Goal: Task Accomplishment & Management: Manage account settings

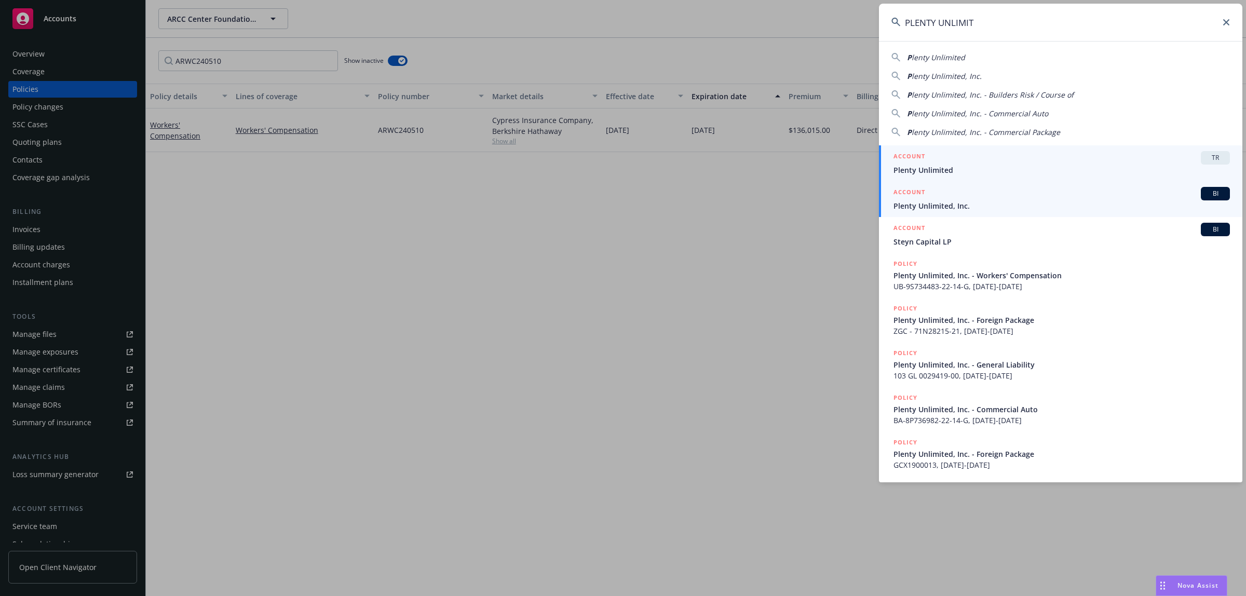
type input "PLENTY UNLIMIT"
click at [1138, 191] on div "ACCOUNT BI" at bounding box center [1061, 193] width 336 height 13
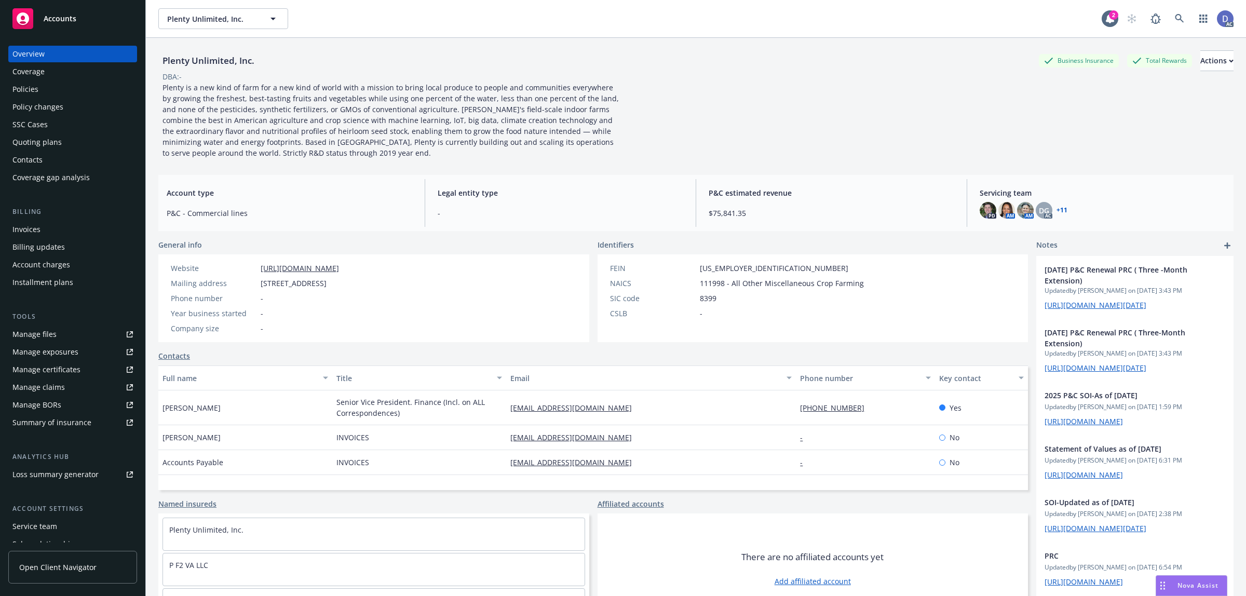
click at [65, 393] on link "Manage claims" at bounding box center [72, 387] width 129 height 17
click at [65, 334] on link "Manage files" at bounding box center [72, 334] width 129 height 17
copy div "Plenty Unlimited, Inc."
drag, startPoint x: 259, startPoint y: 66, endPoint x: 164, endPoint y: 61, distance: 95.1
click at [164, 61] on div "Plenty Unlimited, Inc. Business Insurance Total Rewards Actions" at bounding box center [695, 60] width 1075 height 21
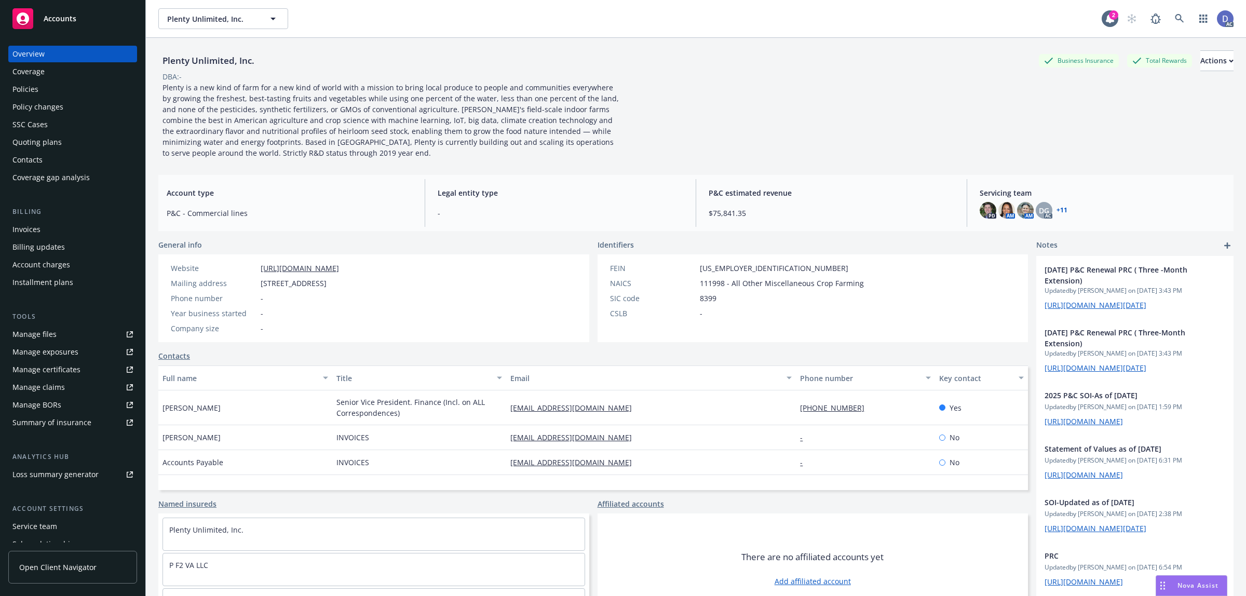
click at [224, 79] on div "DBA: -" at bounding box center [695, 76] width 1075 height 11
copy div "lenty Unlimited, Inc."
copy div "Plenty Unlimited, Inc."
drag, startPoint x: 255, startPoint y: 62, endPoint x: 162, endPoint y: 63, distance: 92.9
click at [162, 63] on div "Plenty Unlimited, Inc." at bounding box center [208, 60] width 100 height 13
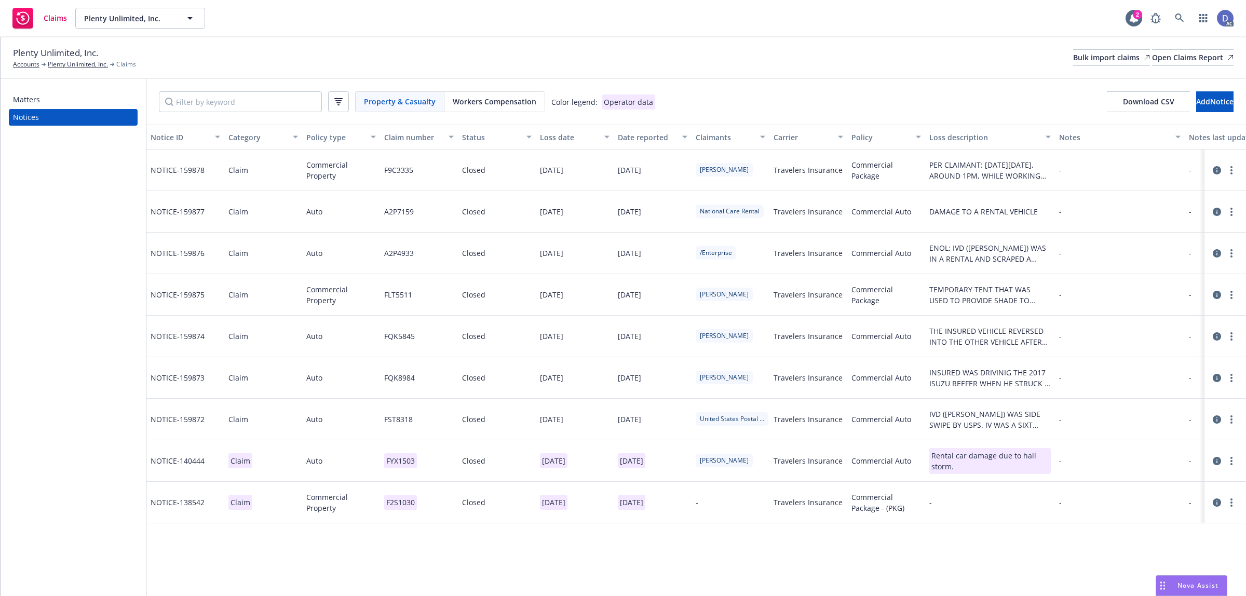
click at [1063, 66] on div "Plenty Unlimited, Inc. Accounts Plenty Unlimited, Inc. Claims Bulk import claim…" at bounding box center [623, 57] width 1220 height 23
click at [1073, 63] on div "Bulk import claims" at bounding box center [1111, 58] width 77 height 16
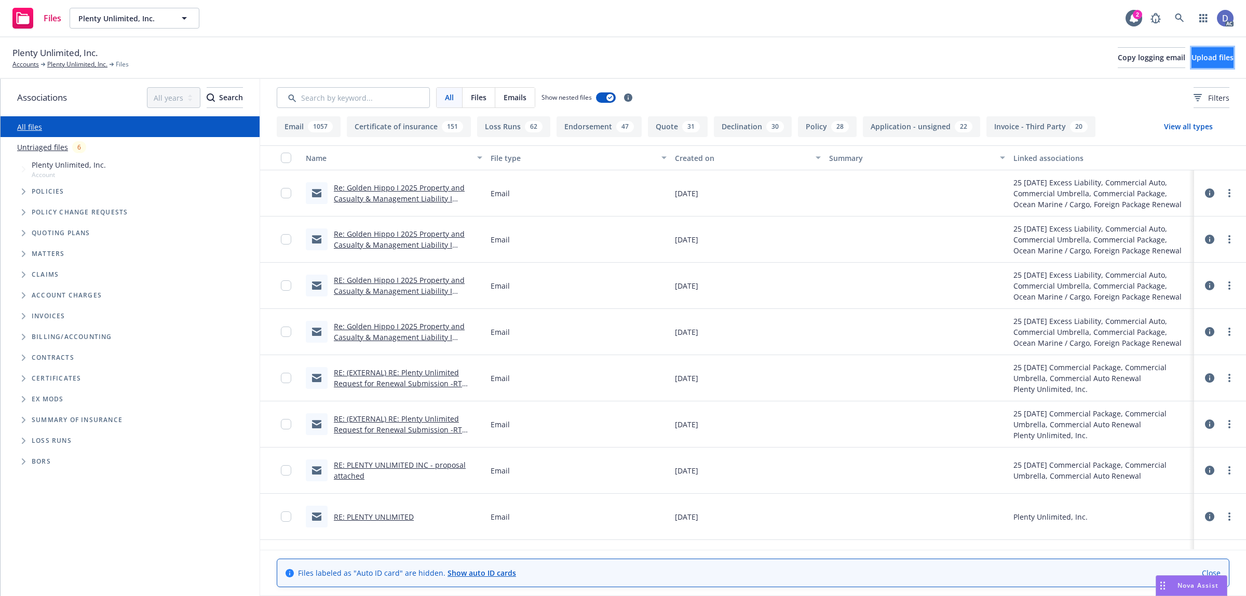
click at [1191, 63] on button "Upload files" at bounding box center [1212, 57] width 42 height 21
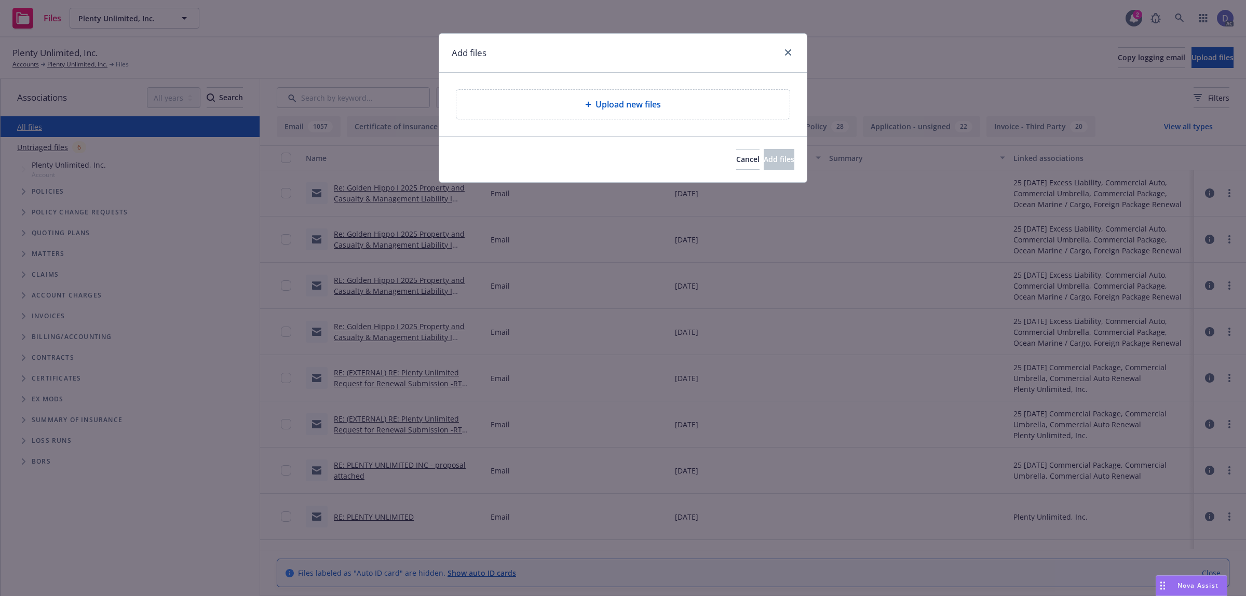
click at [540, 118] on div "Upload new files" at bounding box center [622, 104] width 333 height 29
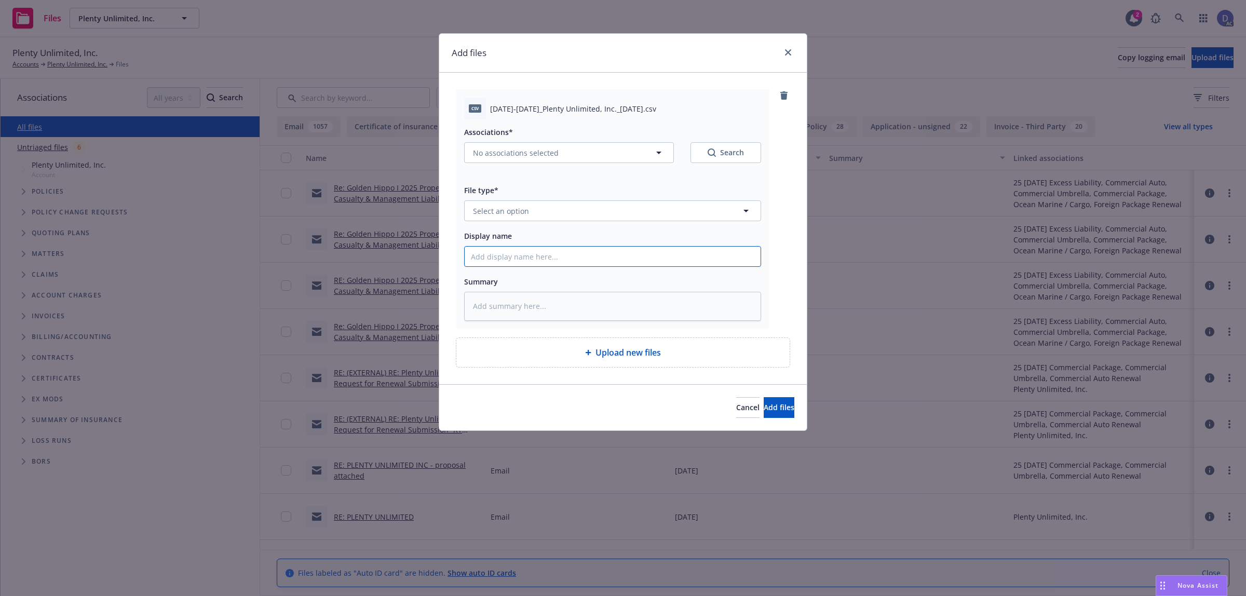
drag, startPoint x: 609, startPoint y: 264, endPoint x: 620, endPoint y: 236, distance: 29.8
click at [609, 264] on input "Display name" at bounding box center [613, 257] width 296 height 20
paste input "2022-2024_Plenty Unlimited, Inc._10-3-2024"
type textarea "x"
type input "2022-2024_Plenty Unlimited, Inc._10-3-2024"
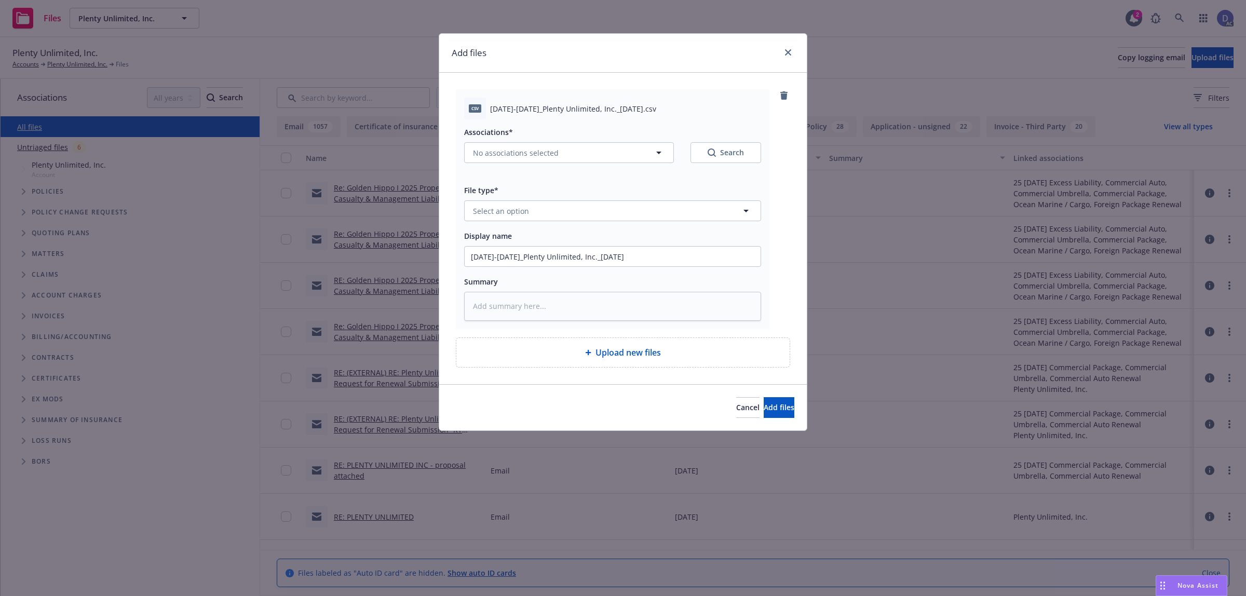
click at [629, 227] on div "Associations* No associations selected Search File type* Select an option Displ…" at bounding box center [612, 219] width 297 height 201
click at [633, 217] on button "Select an option" at bounding box center [612, 210] width 297 height 21
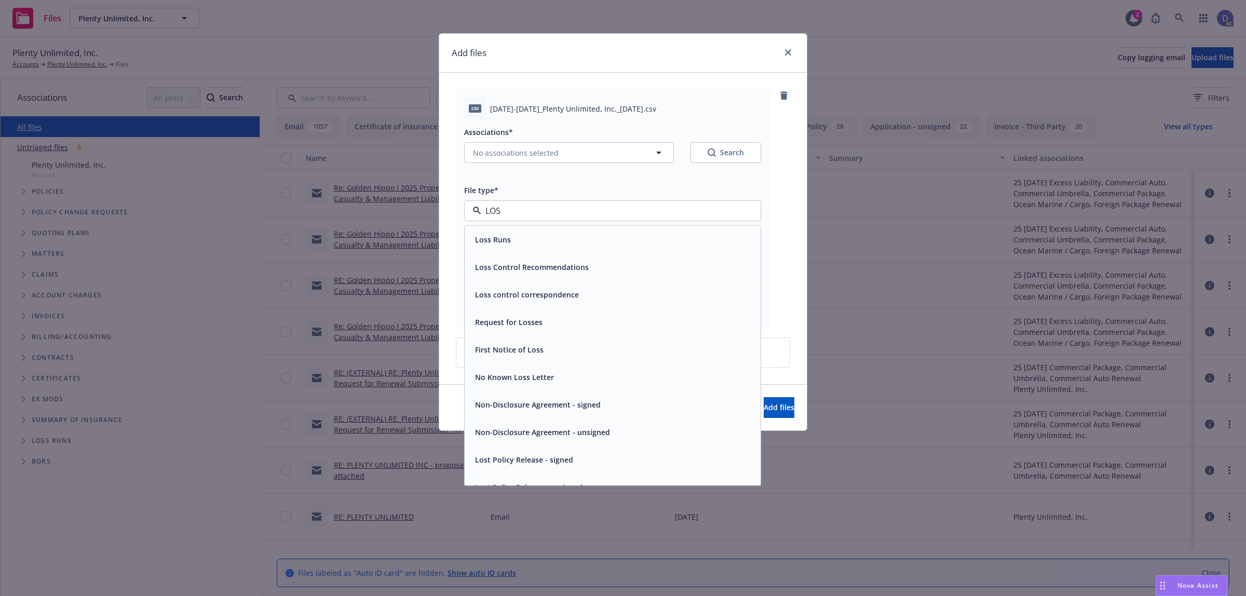
type input "LOSS"
click at [606, 246] on div "Loss Runs" at bounding box center [612, 239] width 283 height 15
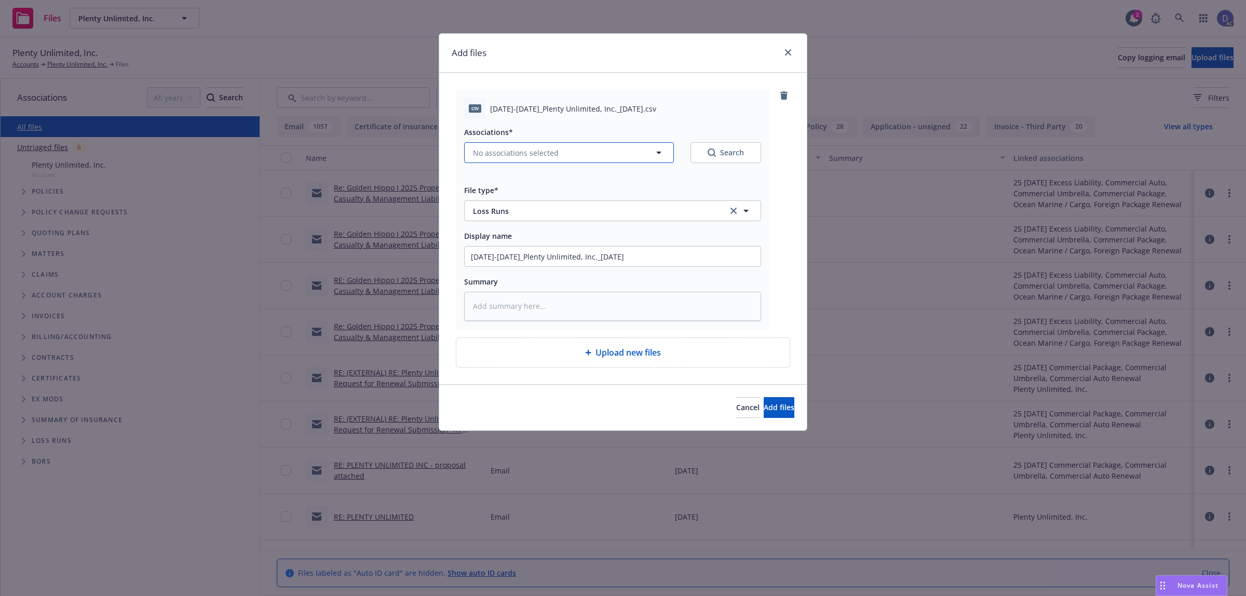
click at [535, 149] on span "No associations selected" at bounding box center [516, 152] width 86 height 11
type textarea "x"
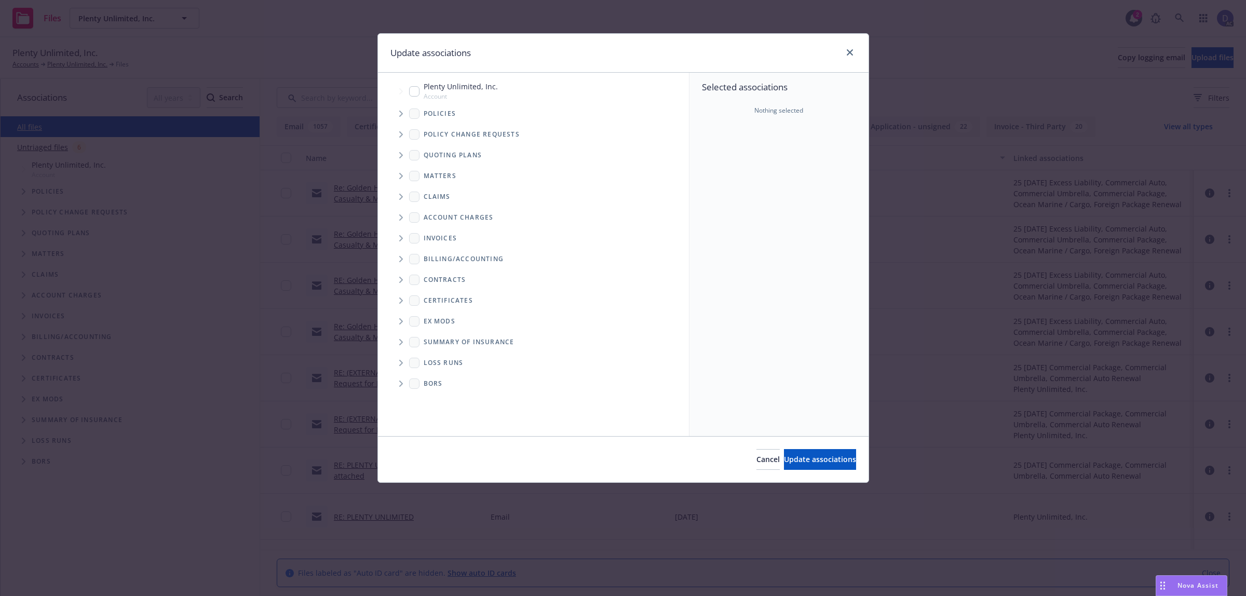
click at [402, 113] on icon "Tree Example" at bounding box center [401, 114] width 4 height 6
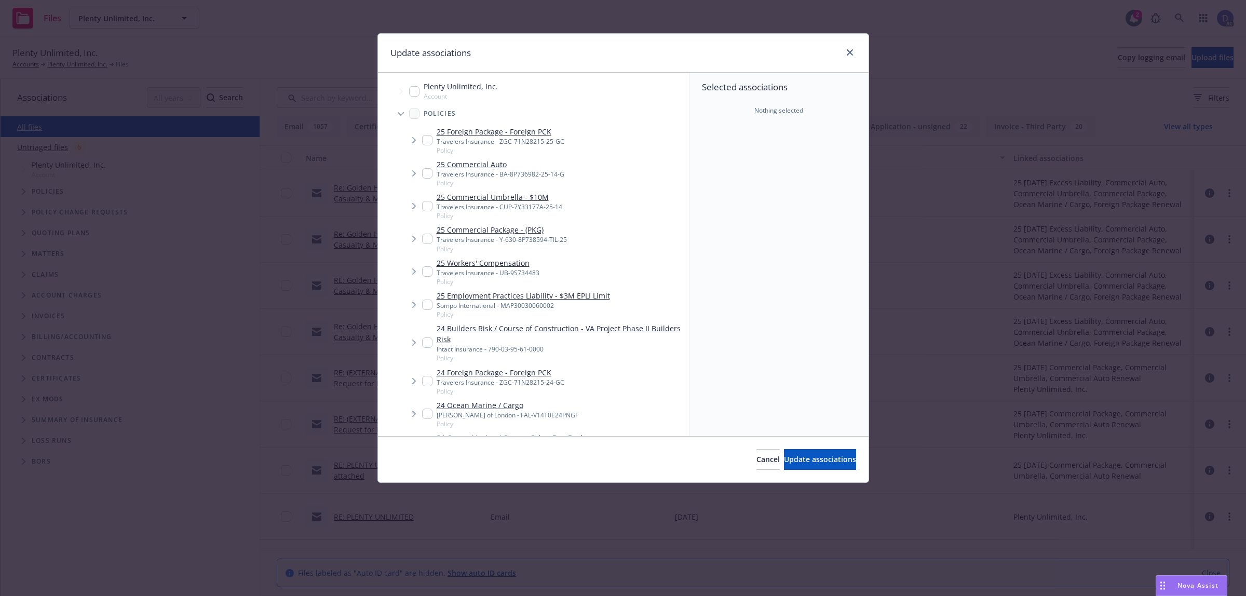
click at [735, 132] on div "Selected associations Nothing selected" at bounding box center [778, 254] width 179 height 363
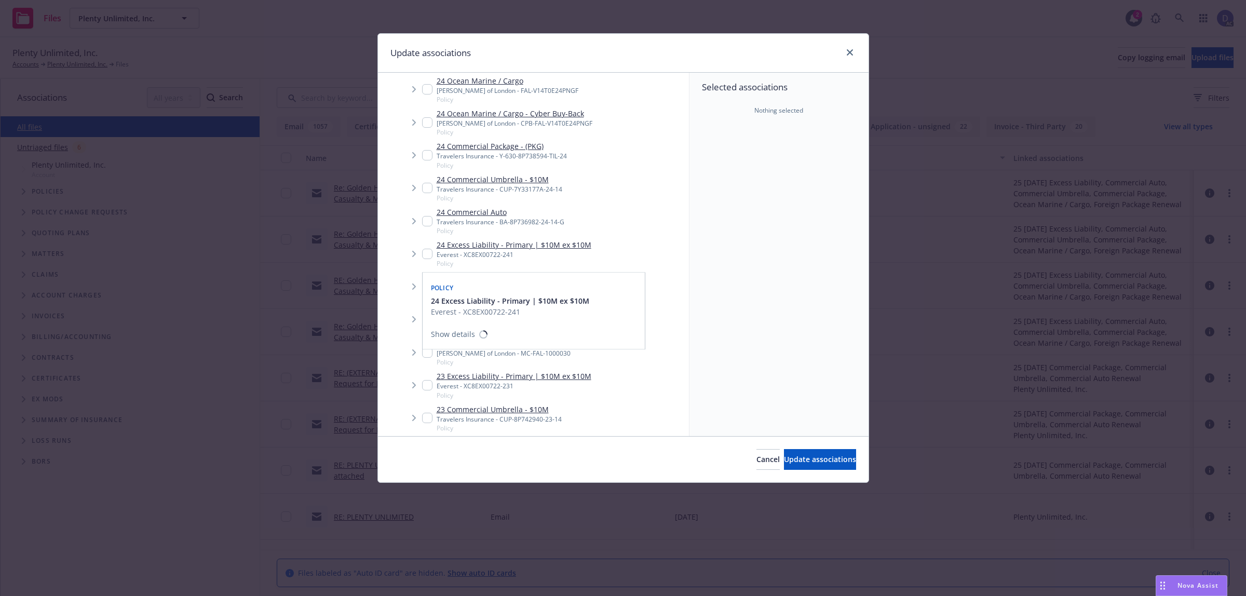
click at [483, 296] on span "24 Excess Liability - Primary | $10M ex $10M" at bounding box center [510, 301] width 158 height 11
click at [488, 283] on div "Policy" at bounding box center [534, 287] width 210 height 17
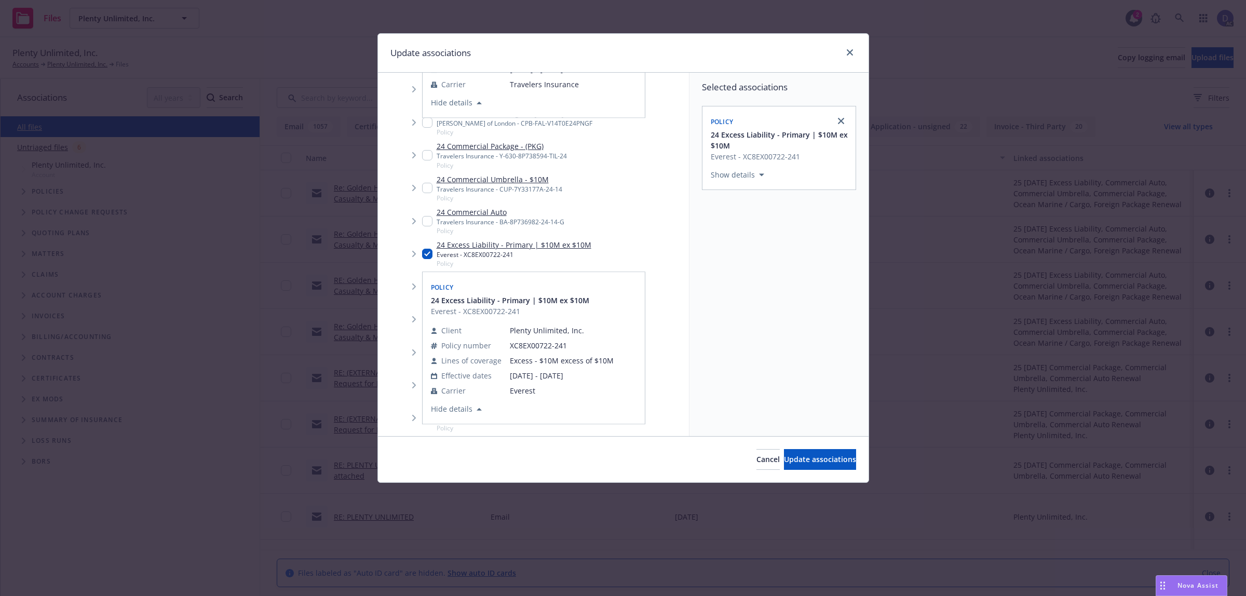
click at [667, 261] on div "24 Excess Liability - Primary | $10M ex $10M Everest - XC8EX00722-241 Policy Po…" at bounding box center [545, 253] width 288 height 33
checkbox input "false"
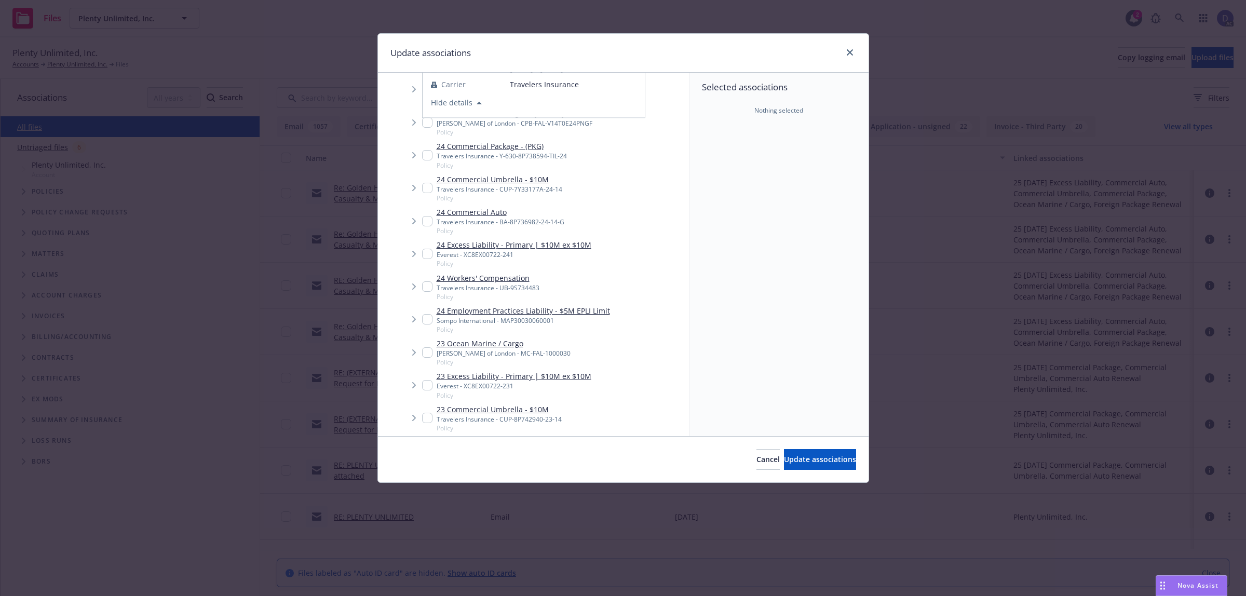
click at [478, 281] on link "24 Workers' Compensation" at bounding box center [488, 278] width 103 height 11
checkbox input "true"
click at [775, 447] on div "Cancel Update associations" at bounding box center [623, 459] width 491 height 46
click at [784, 456] on span "Update associations" at bounding box center [820, 459] width 72 height 10
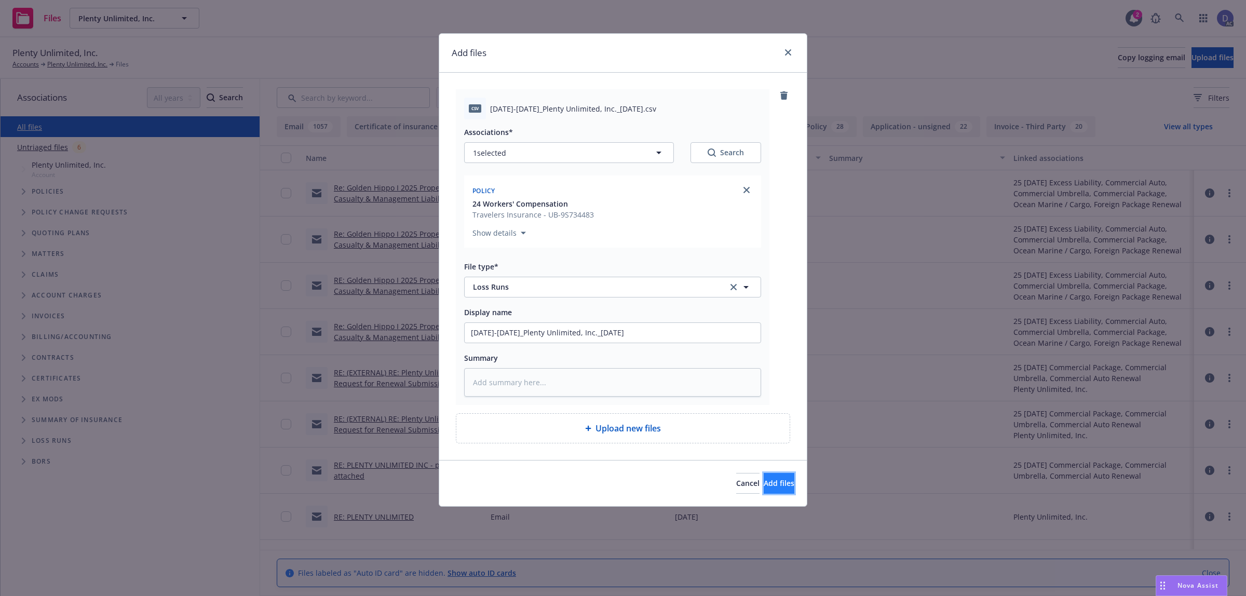
click at [764, 479] on span "Add files" at bounding box center [779, 483] width 31 height 10
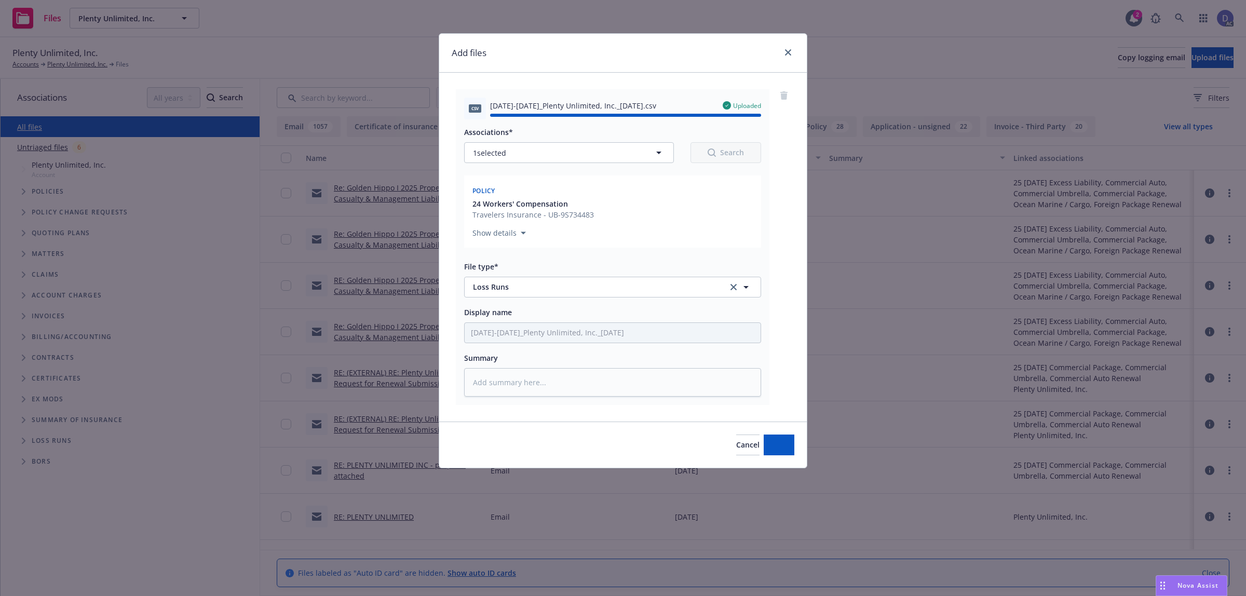
type textarea "x"
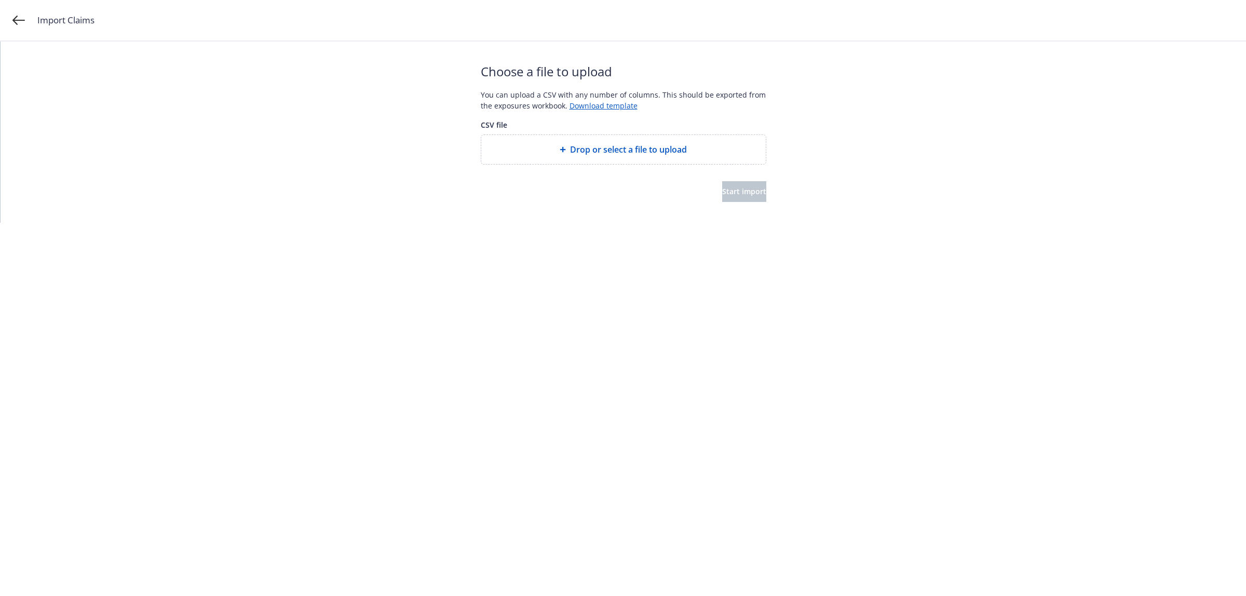
click at [602, 153] on span "Drop or select a file to upload" at bounding box center [628, 149] width 117 height 12
click at [754, 200] on button "Start import" at bounding box center [744, 191] width 44 height 21
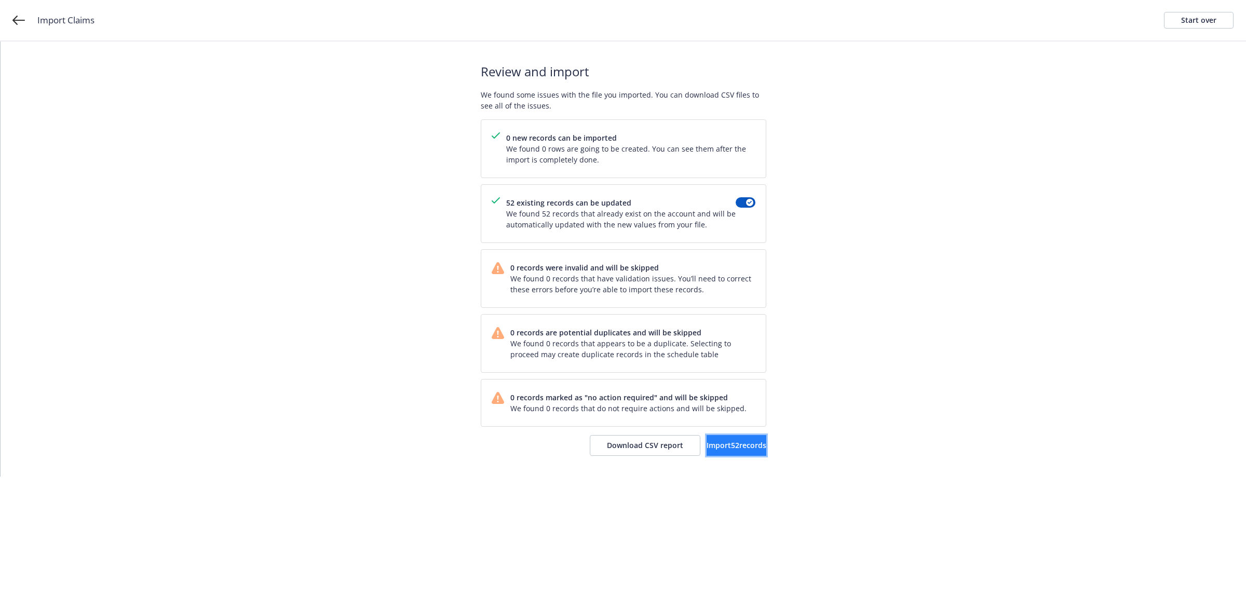
click at [706, 444] on span "Import 52 records" at bounding box center [736, 445] width 60 height 10
click at [699, 441] on span "View accounts" at bounding box center [723, 445] width 51 height 10
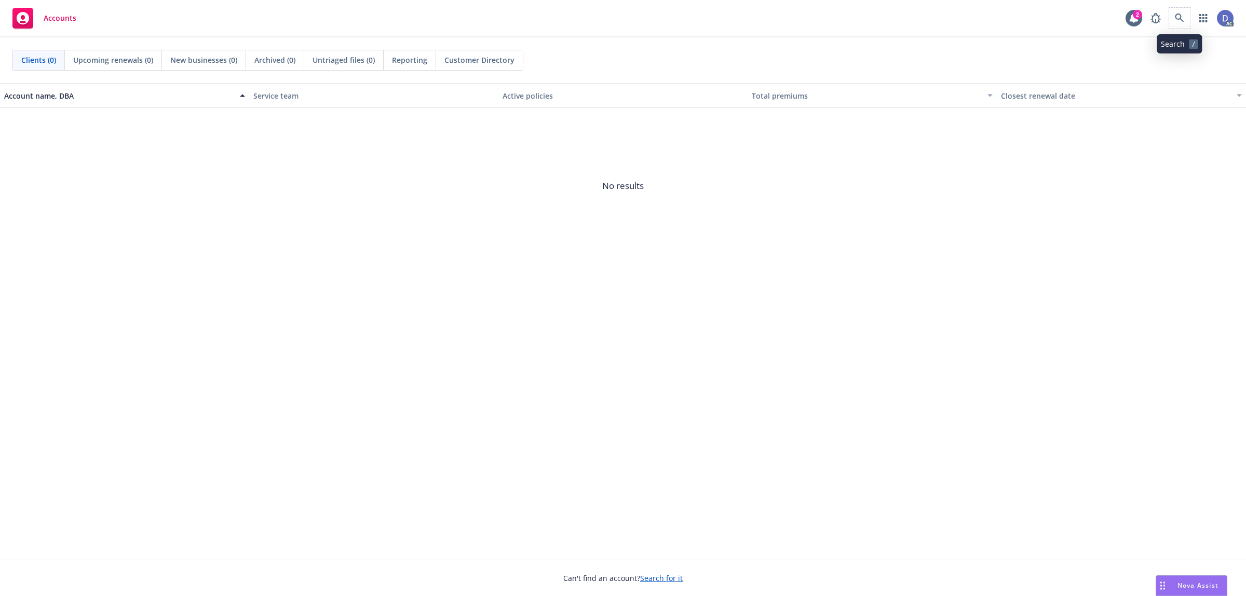
click at [1187, 26] on span at bounding box center [1179, 18] width 21 height 21
click at [1184, 24] on link at bounding box center [1179, 18] width 21 height 21
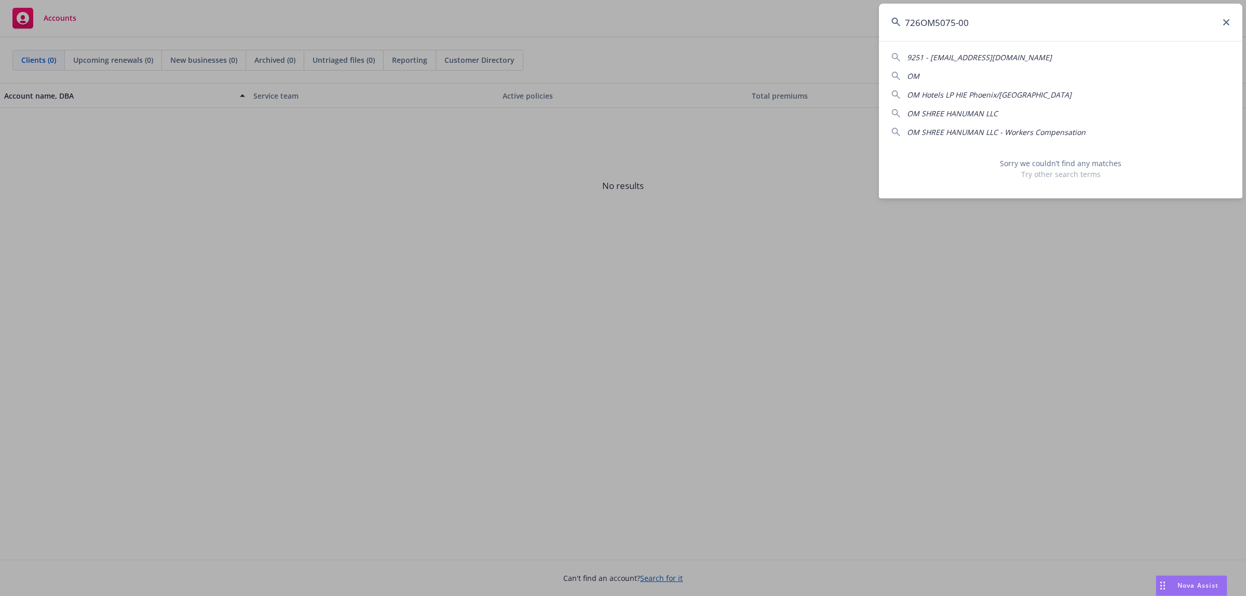
click at [1197, 18] on input "726OM5075-00" at bounding box center [1060, 22] width 363 height 37
click at [1198, 17] on input "726OM5075-00" at bounding box center [1060, 22] width 363 height 37
paste input "B0572MR21SU02"
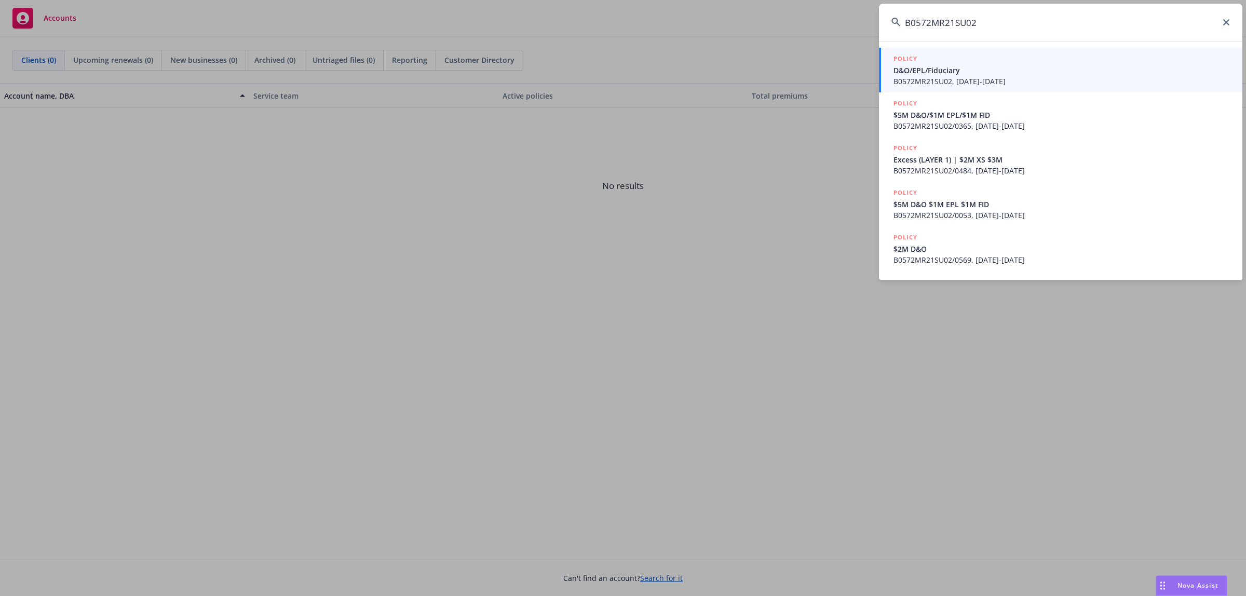
click at [980, 21] on input "B0572MR21SU02" at bounding box center [1060, 22] width 363 height 37
click at [980, 22] on input "B0572MR21SU02" at bounding box center [1060, 22] width 363 height 37
paste input "AS 579623"
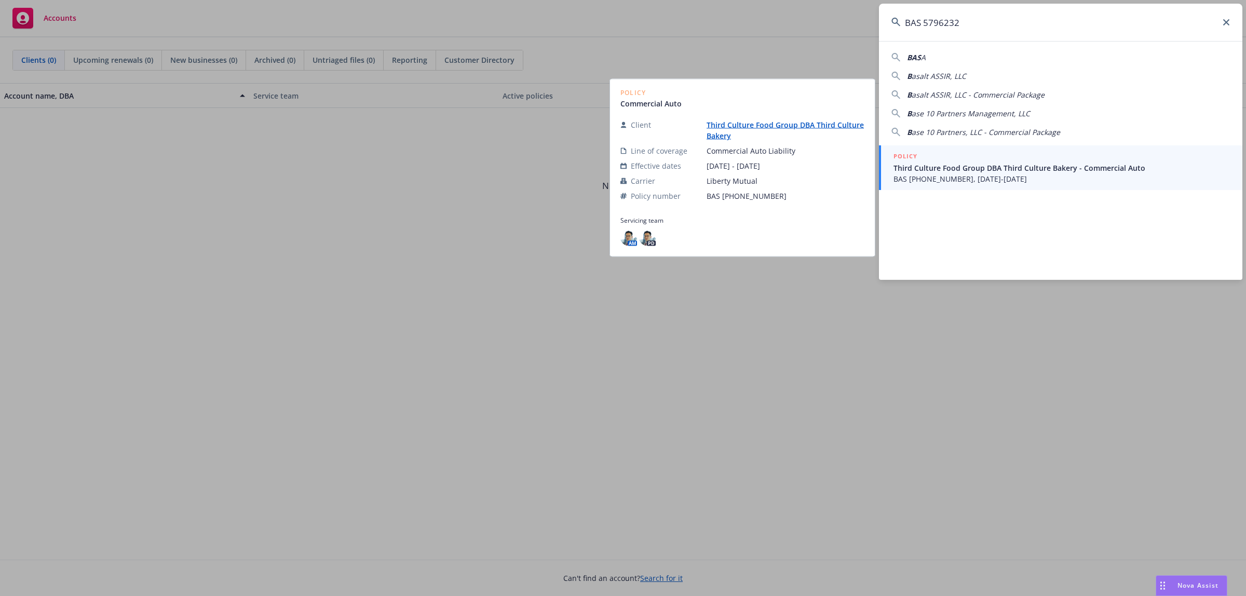
type input "BAS 5796232"
click at [1016, 177] on span "BAS (20) 5796232, 12/18/2019-12/18/2020" at bounding box center [1061, 178] width 336 height 11
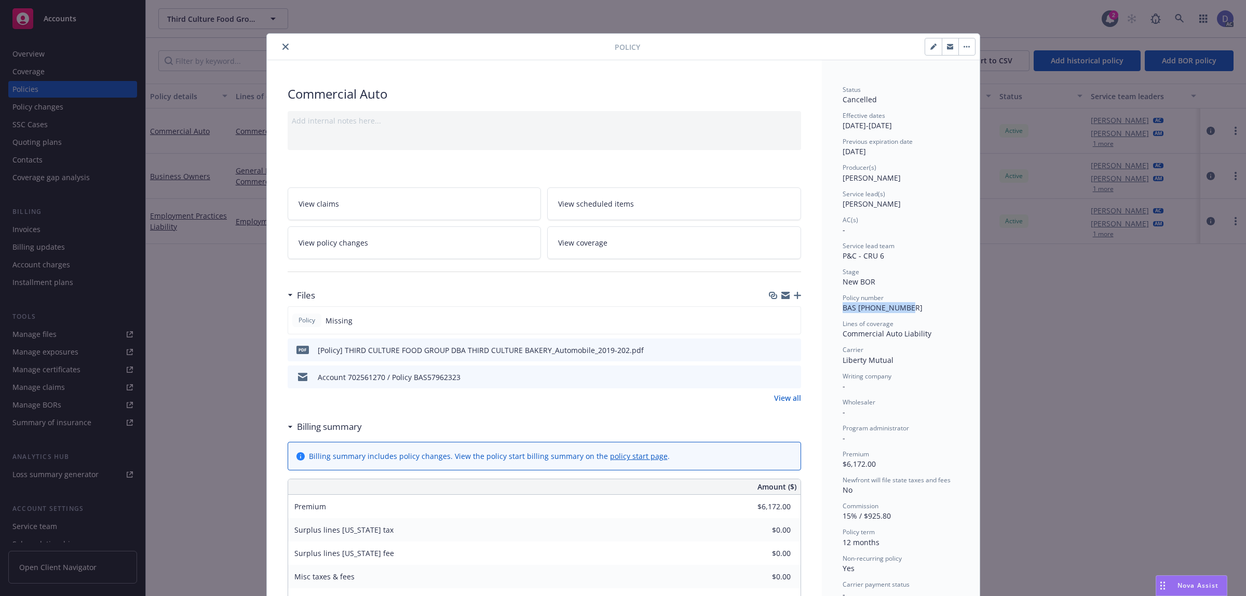
copy span "BAS (20) 5796232"
drag, startPoint x: 900, startPoint y: 308, endPoint x: 838, endPoint y: 310, distance: 61.3
click at [842, 310] on div "Policy number BAS (20) 5796232" at bounding box center [900, 303] width 116 height 20
click at [905, 310] on div "Policy number BAS (20) 5796232" at bounding box center [900, 303] width 116 height 20
copy span "BAS (20) 5796232"
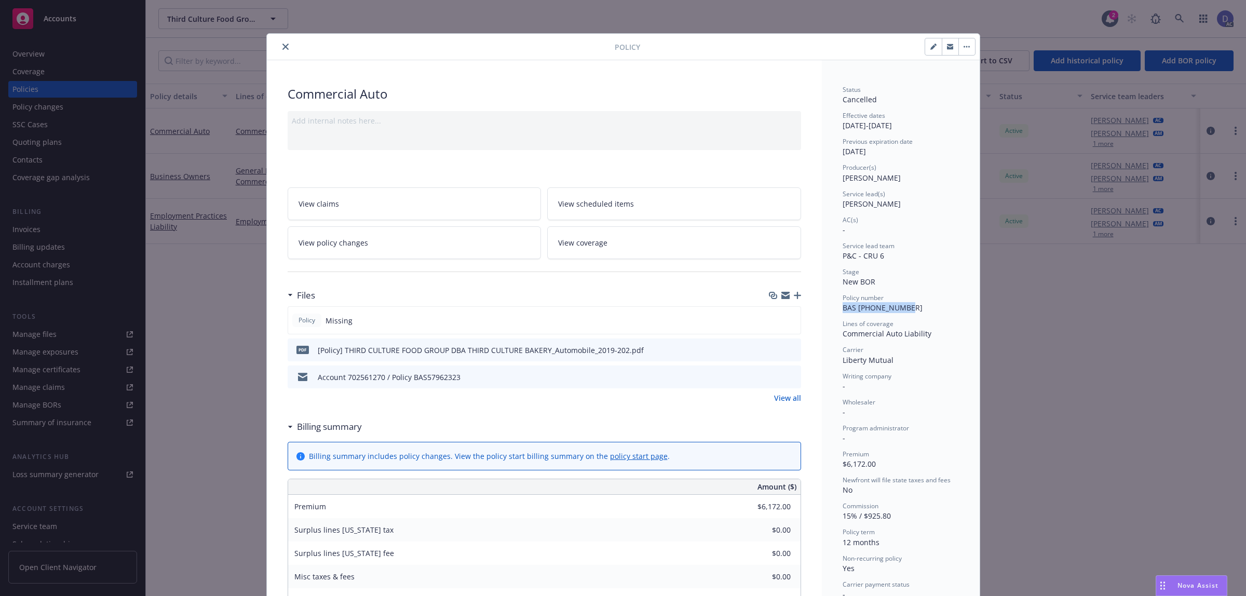
drag, startPoint x: 901, startPoint y: 311, endPoint x: 837, endPoint y: 311, distance: 63.3
click at [842, 311] on div "Policy number BAS (20) 5796232" at bounding box center [900, 303] width 116 height 20
click at [283, 49] on icon "close" at bounding box center [285, 47] width 6 height 6
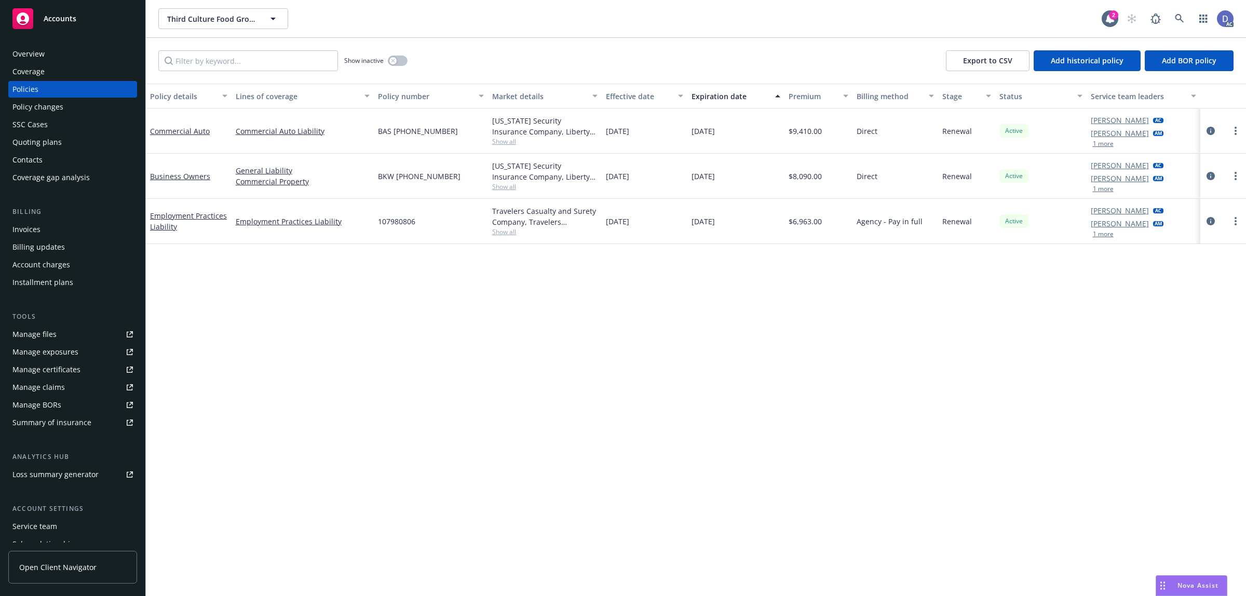
click at [71, 50] on div "Overview" at bounding box center [72, 54] width 120 height 17
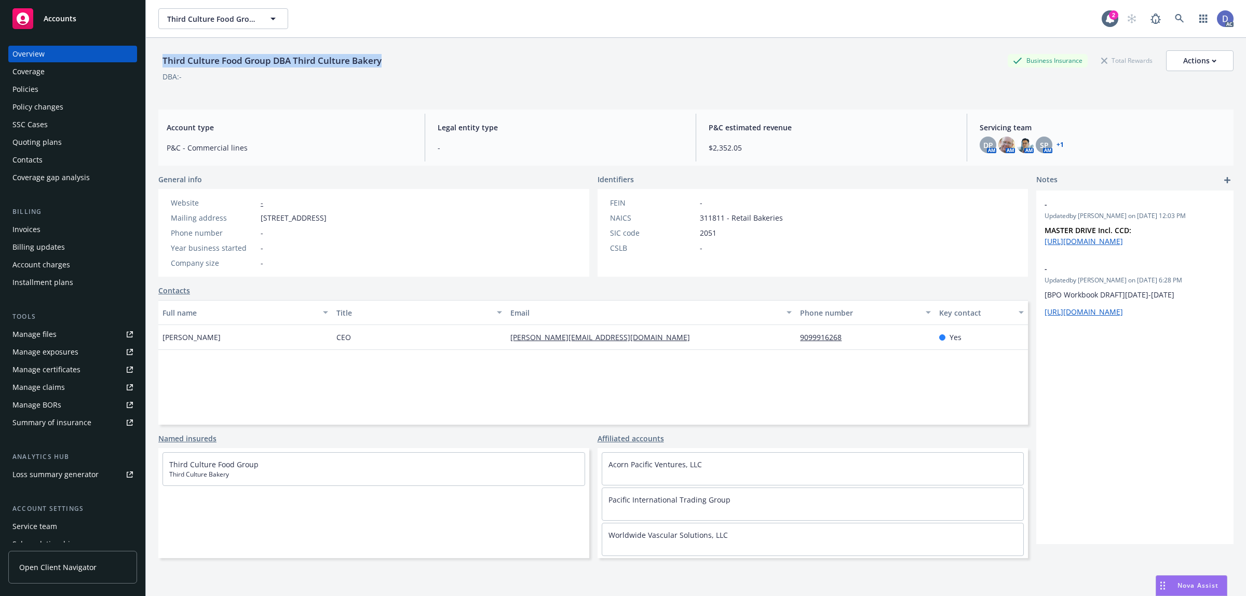
copy div "Third Culture Food Group DBA Third Culture Bakery"
drag, startPoint x: 343, startPoint y: 59, endPoint x: 164, endPoint y: 59, distance: 179.1
click at [164, 59] on div "Third Culture Food Group DBA Third Culture Bakery" at bounding box center [271, 60] width 227 height 13
click at [71, 85] on div "Policies" at bounding box center [72, 89] width 120 height 17
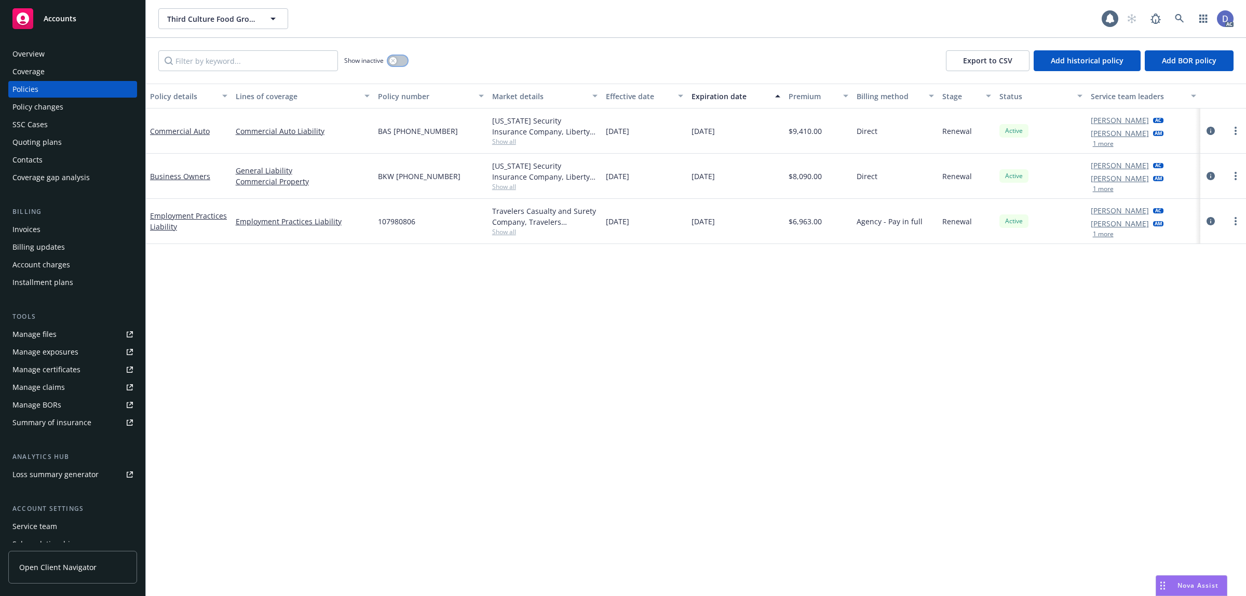
click at [398, 65] on button "button" at bounding box center [398, 61] width 20 height 10
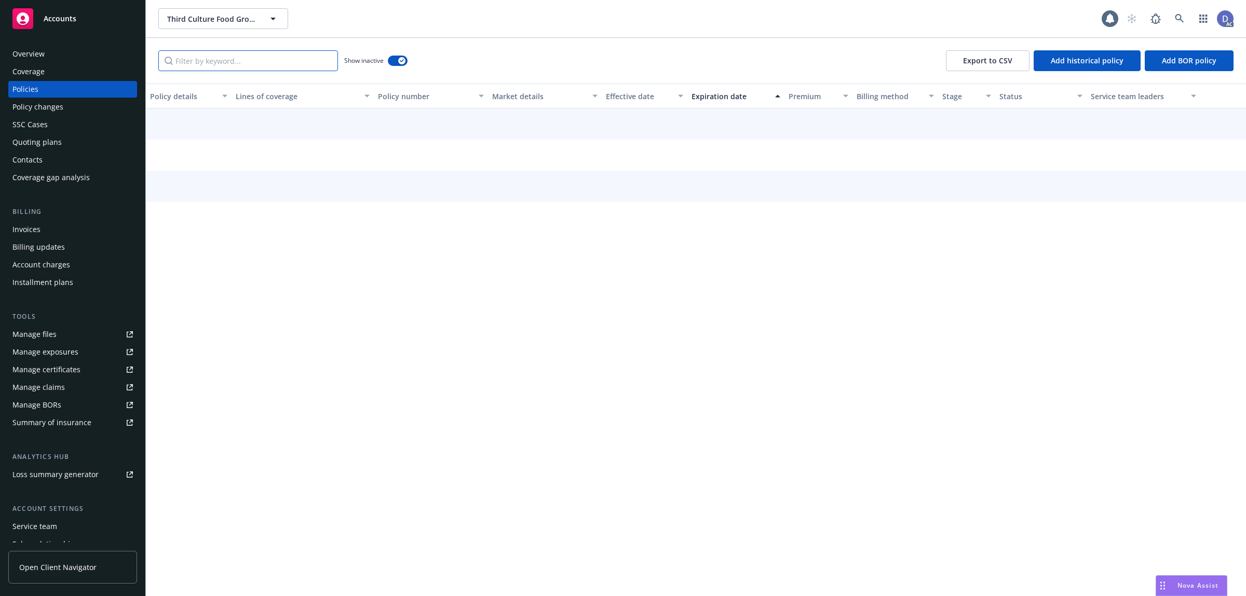
click at [292, 61] on input "Filter by keyword..." at bounding box center [248, 60] width 180 height 21
paste input "BZS (23) 57 96 23 23"
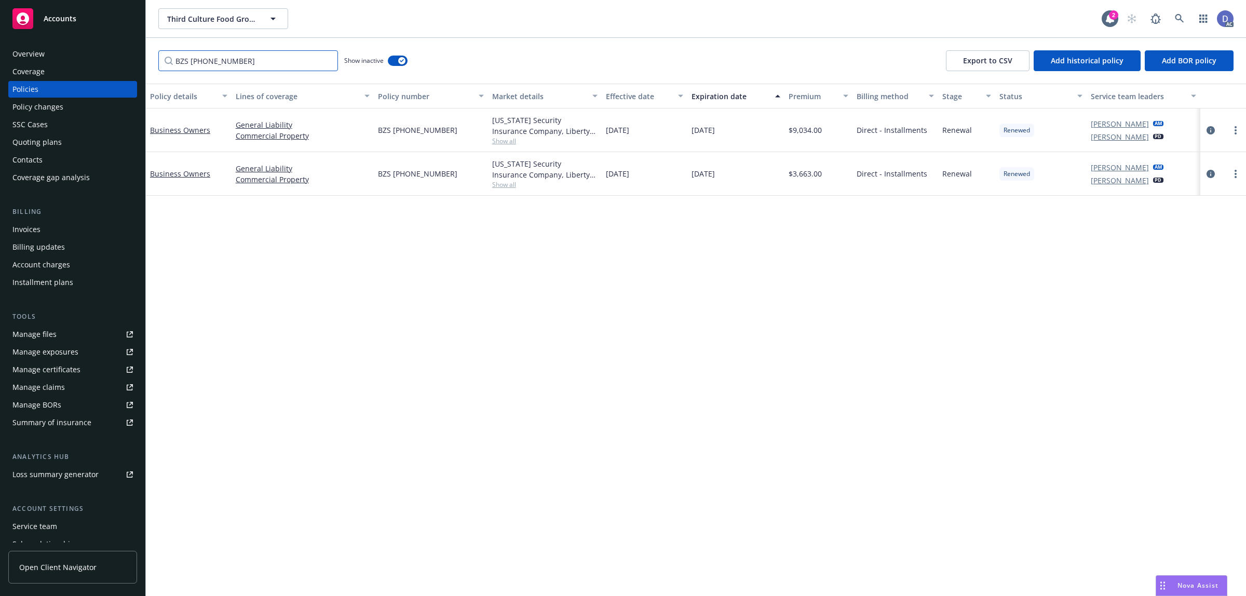
type input "BZS (23) 57 96 23 23"
click at [45, 56] on div "Overview" at bounding box center [72, 54] width 120 height 17
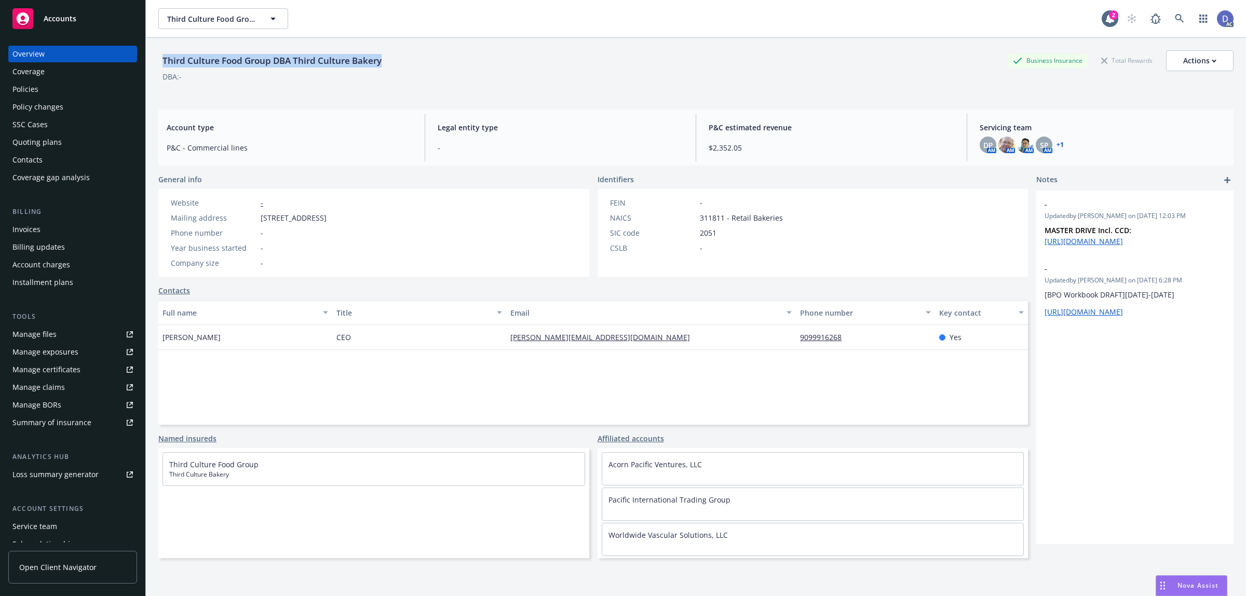
copy div "Third Culture Food Group DBA Third Culture Bakery"
drag, startPoint x: 387, startPoint y: 64, endPoint x: 164, endPoint y: 66, distance: 223.7
click at [164, 66] on div "Third Culture Food Group DBA Third Culture Bakery Business Insurance Total Rewa…" at bounding box center [695, 60] width 1075 height 21
